Goal: Check status: Check status

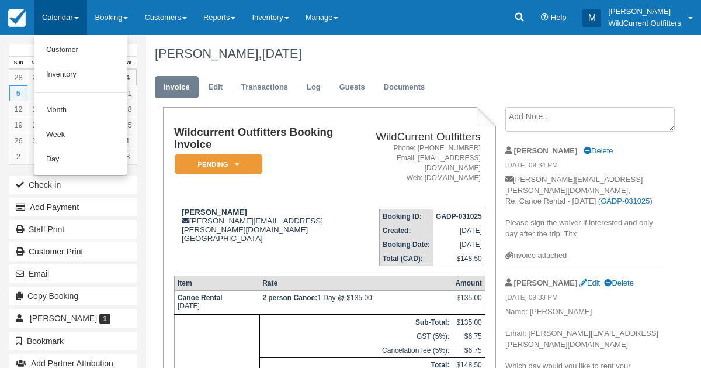
scroll to position [89, 0]
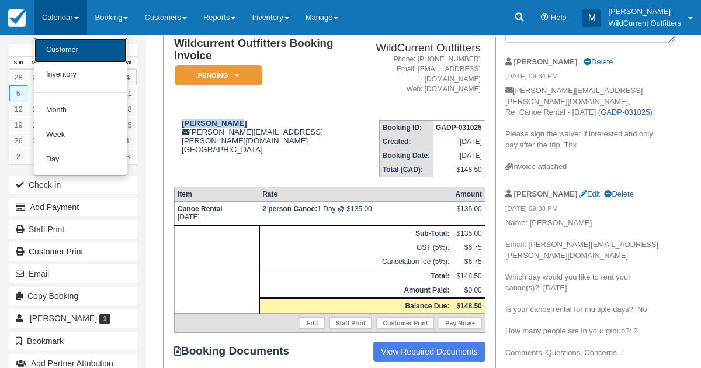
click at [74, 49] on link "Customer" at bounding box center [80, 50] width 92 height 25
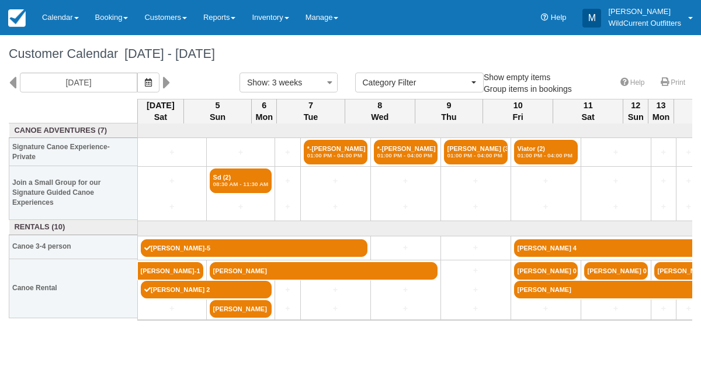
select select
click at [162, 81] on div at bounding box center [350, 184] width 701 height 368
click at [152, 81] on icon "button" at bounding box center [148, 82] width 7 height 8
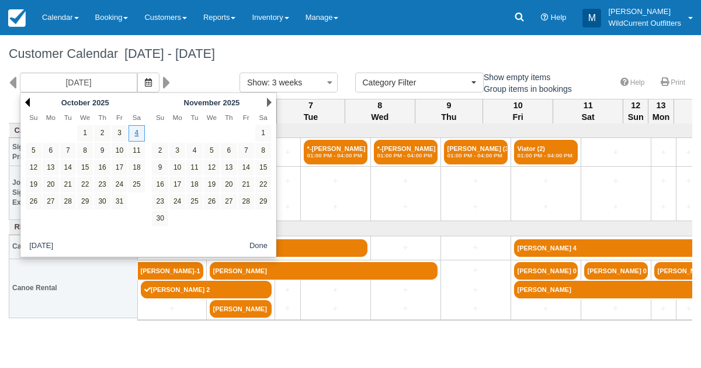
click at [25, 101] on link "Prev" at bounding box center [27, 102] width 5 height 9
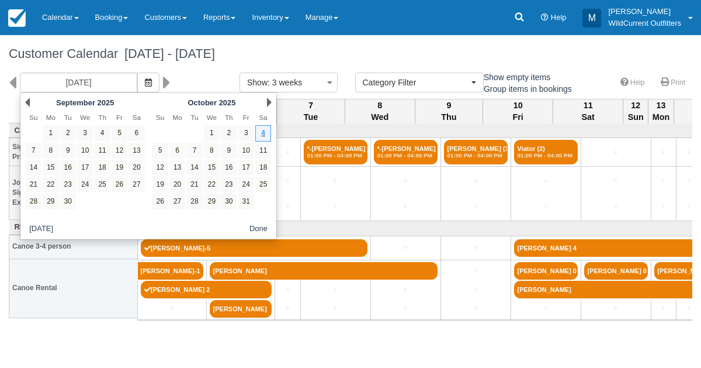
click at [25, 101] on link "Prev" at bounding box center [27, 102] width 5 height 9
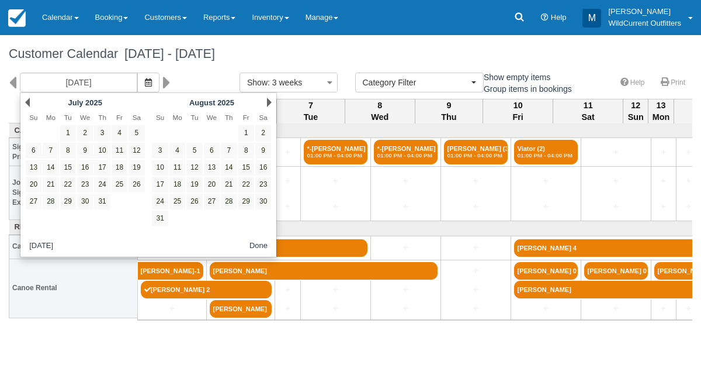
click at [25, 101] on link "Prev" at bounding box center [27, 102] width 5 height 9
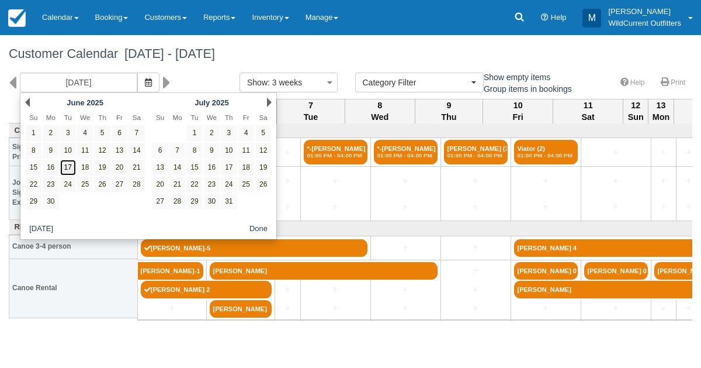
click at [70, 164] on link "17" at bounding box center [68, 168] width 16 height 16
type input "06/17/25"
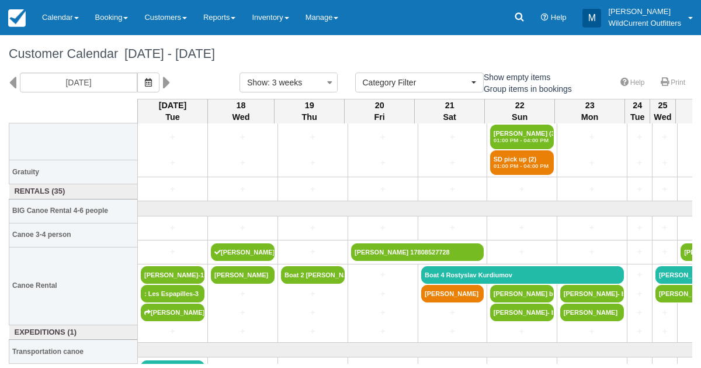
scroll to position [164, 0]
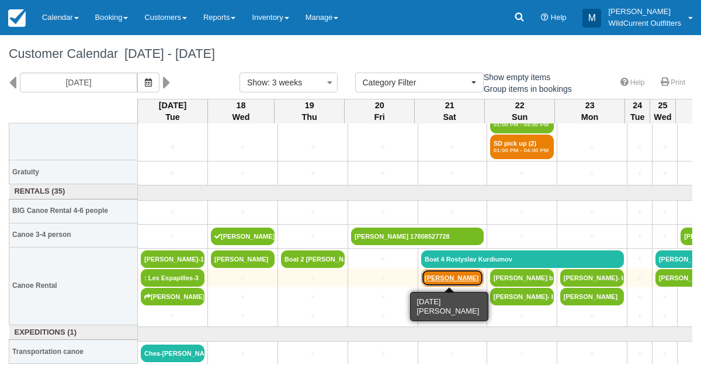
click at [447, 272] on link "[PERSON_NAME]" at bounding box center [452, 278] width 63 height 18
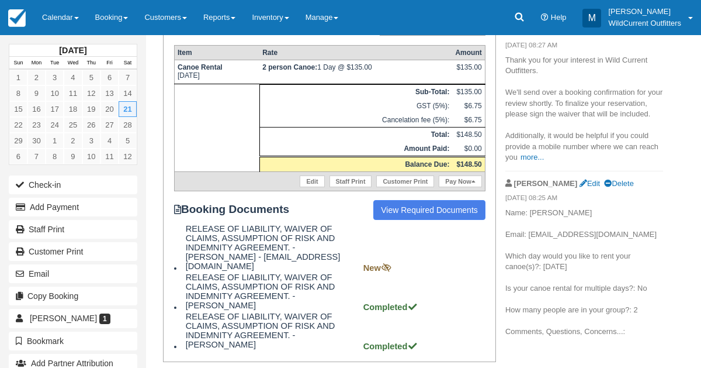
scroll to position [240, 0]
